Goal: Transaction & Acquisition: Purchase product/service

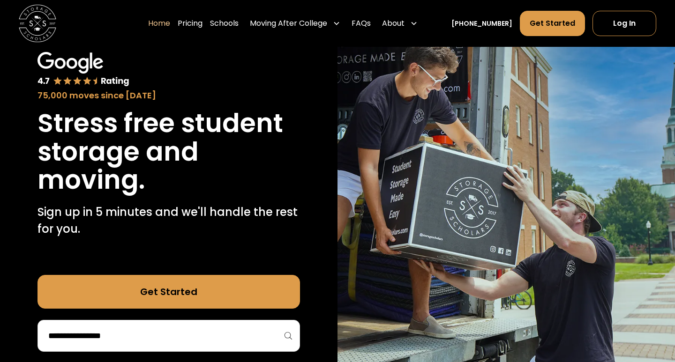
scroll to position [55, 0]
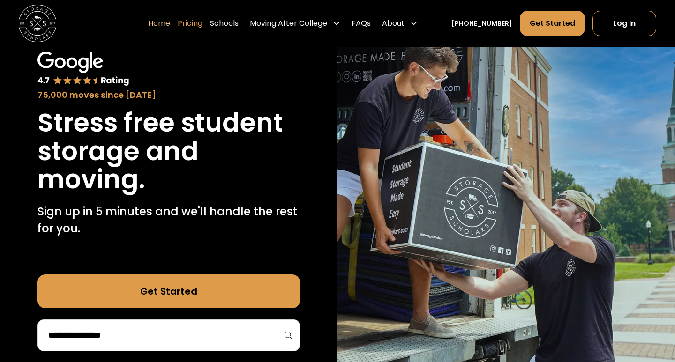
click at [202, 25] on link "Pricing" at bounding box center [190, 23] width 25 height 26
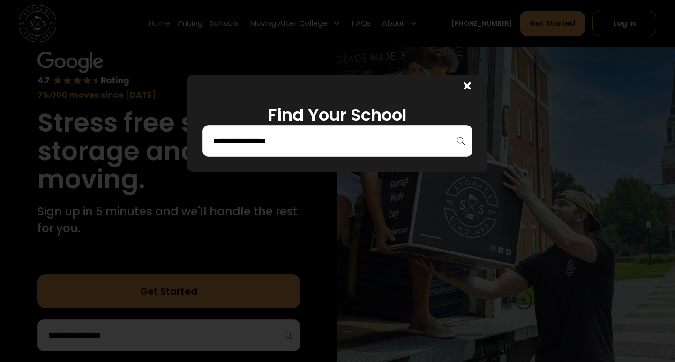
click at [297, 147] on input "search" at bounding box center [337, 141] width 250 height 16
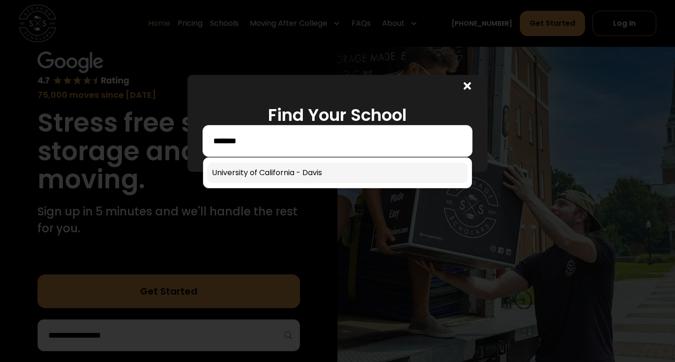
type input "*******"
click at [293, 170] on link at bounding box center [337, 173] width 261 height 21
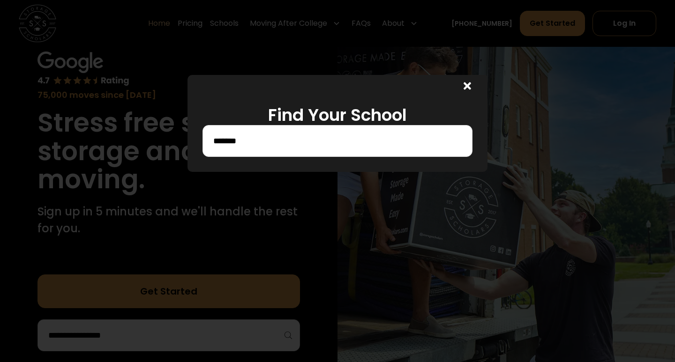
click at [317, 177] on div at bounding box center [337, 181] width 675 height 362
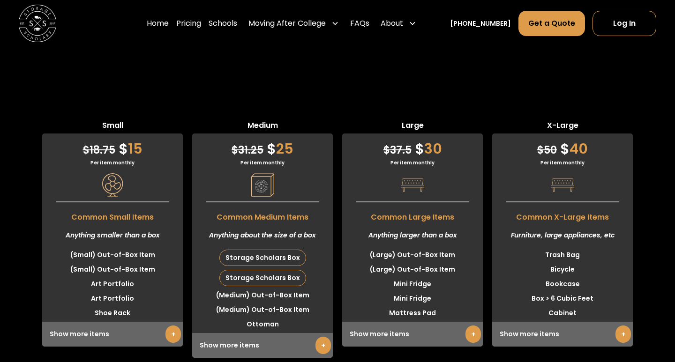
scroll to position [2298, 0]
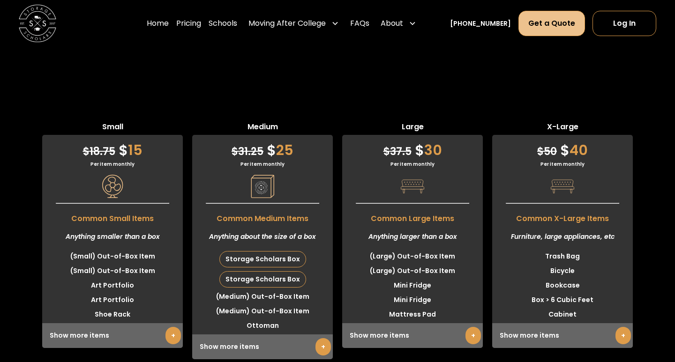
click at [567, 24] on link "Get a Quote" at bounding box center [551, 23] width 67 height 25
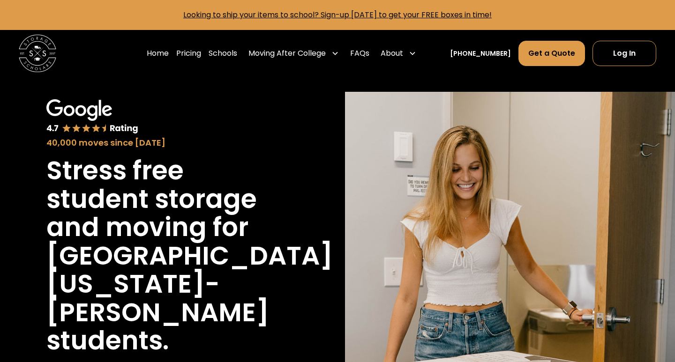
scroll to position [0, 0]
click at [169, 50] on link "Home" at bounding box center [158, 53] width 22 height 26
